Goal: Find specific page/section: Find specific page/section

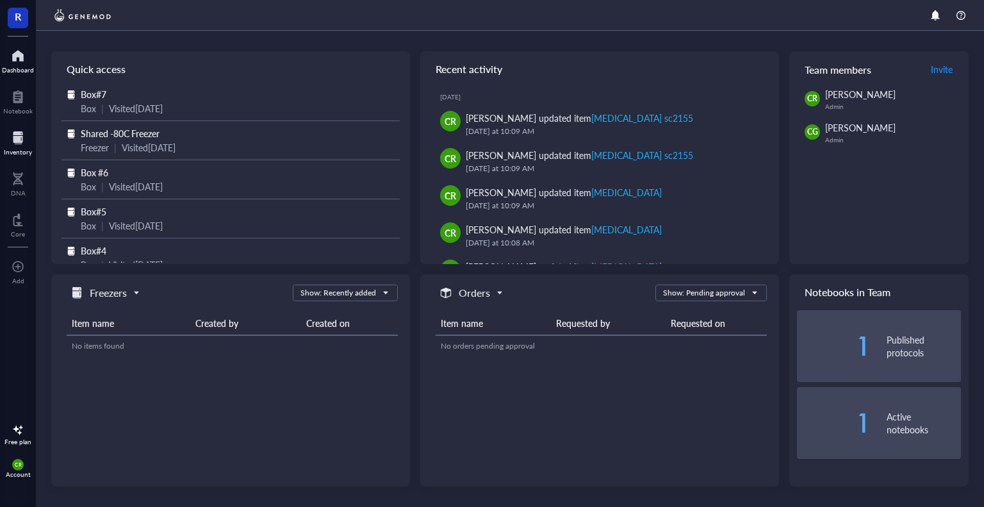
click at [12, 142] on div at bounding box center [18, 137] width 28 height 20
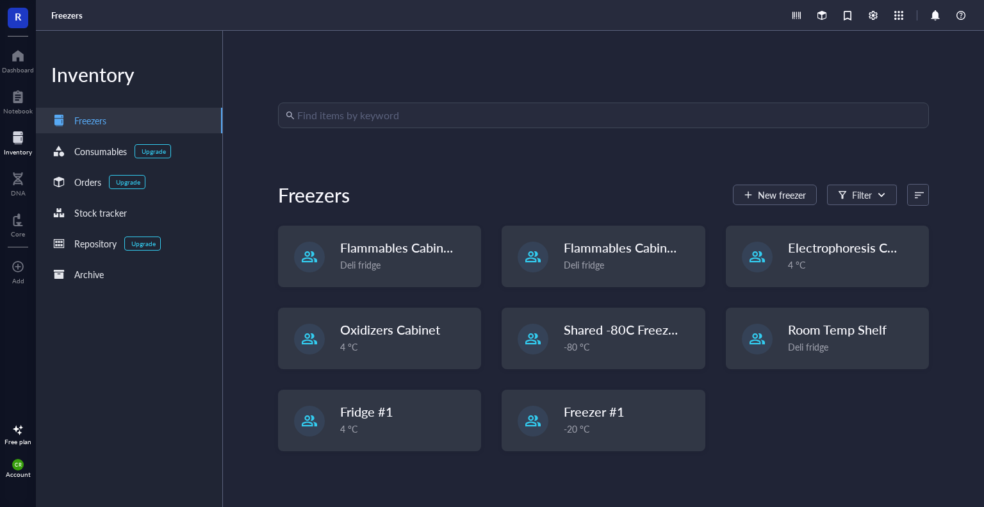
click at [333, 107] on input "search" at bounding box center [609, 115] width 624 height 24
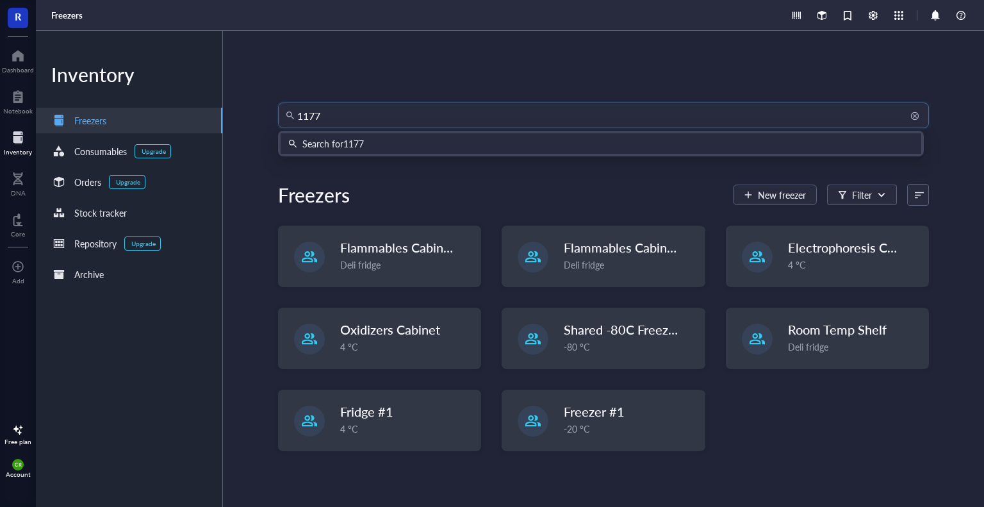
type input "11774"
click at [345, 142] on div "Search for 11774" at bounding box center [335, 143] width 67 height 14
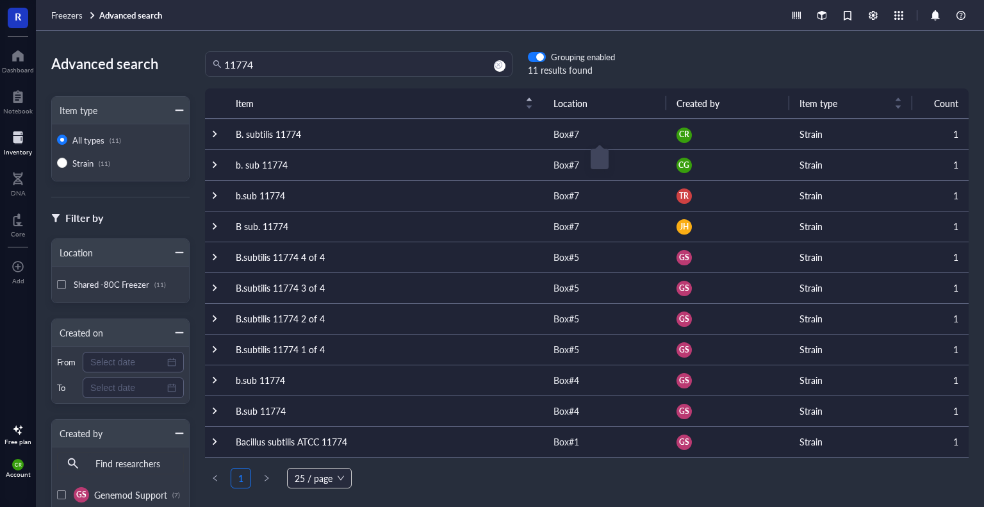
click at [564, 136] on div "Box#7" at bounding box center [566, 134] width 26 height 14
click at [287, 131] on td "B. subtilis 11774" at bounding box center [384, 133] width 318 height 31
